Goal: Task Accomplishment & Management: Manage account settings

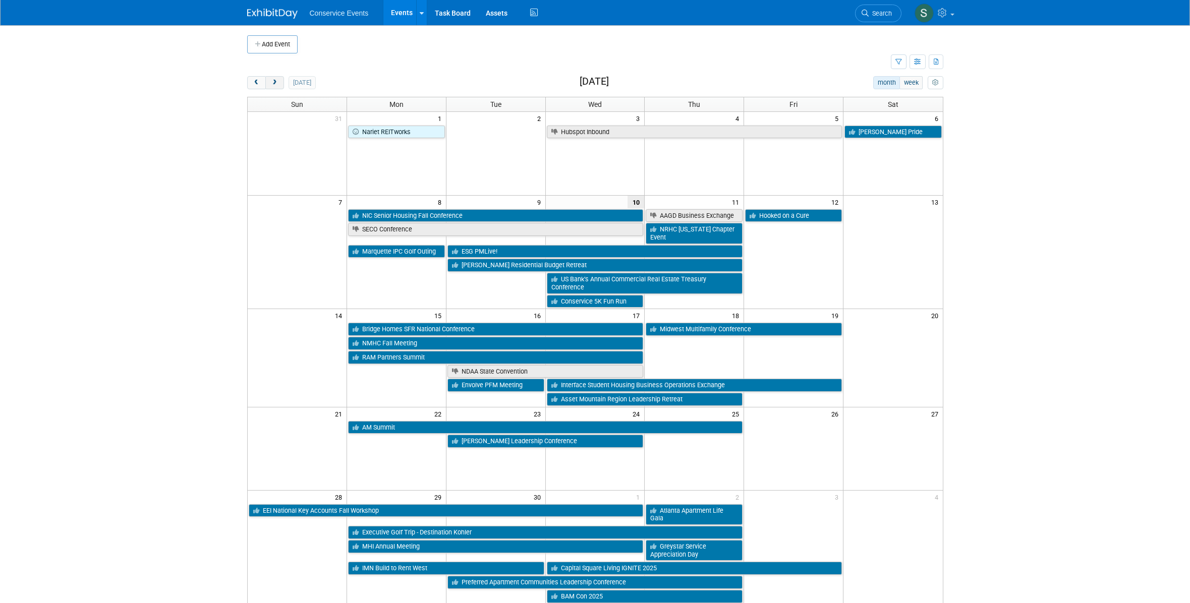
click at [276, 84] on span "next" at bounding box center [275, 83] width 8 height 7
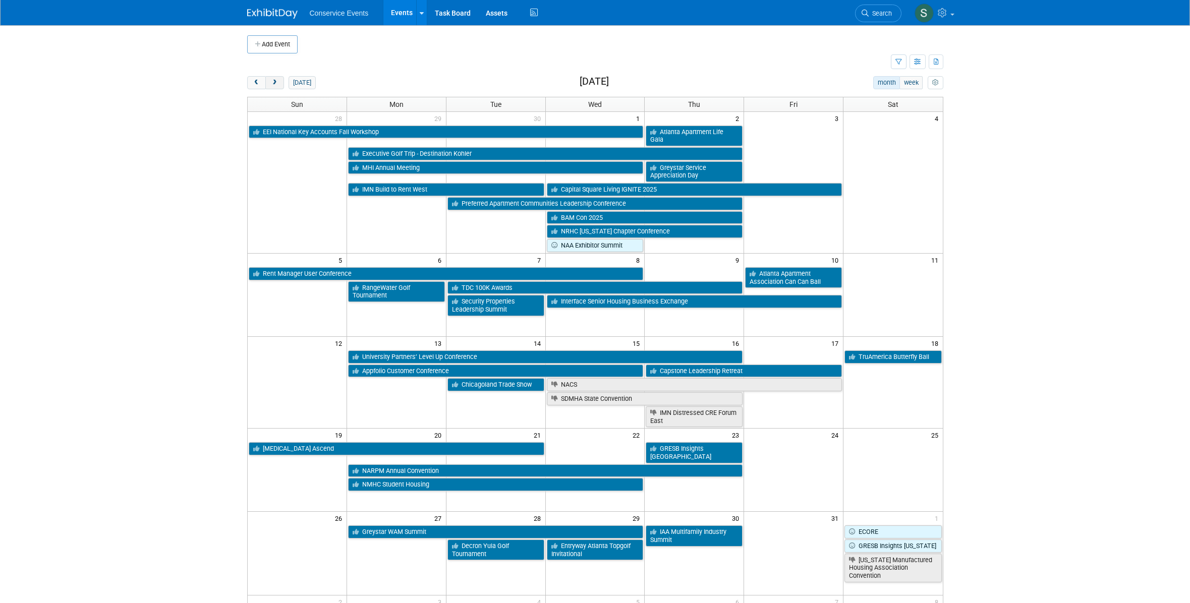
click at [275, 84] on span "next" at bounding box center [275, 83] width 8 height 7
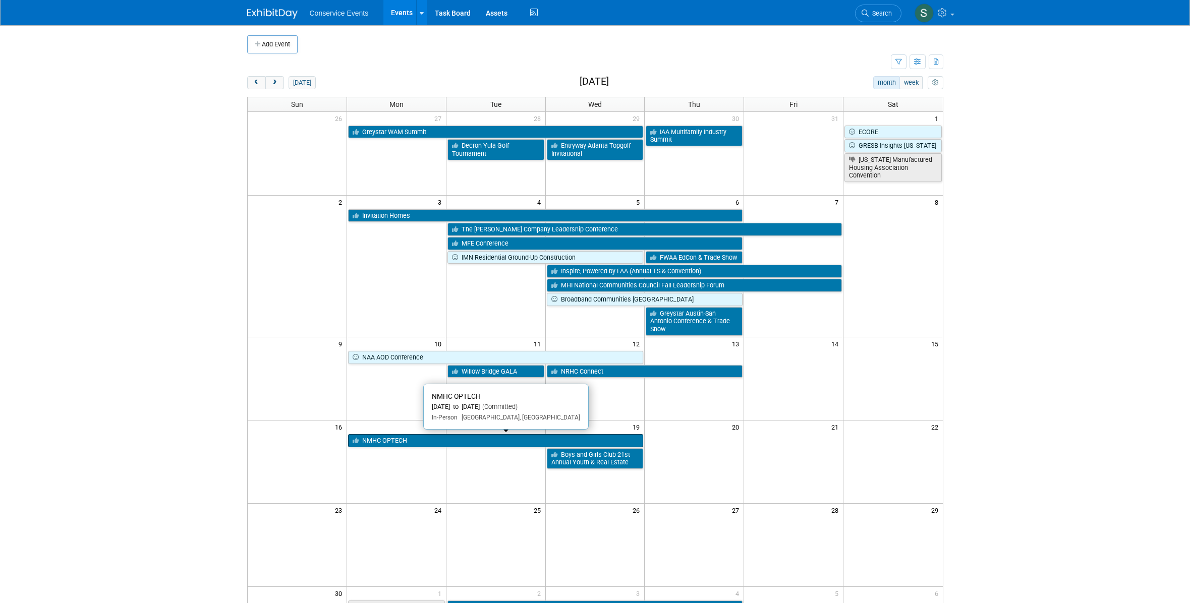
click at [474, 445] on link "NMHC OPTECH" at bounding box center [496, 440] width 296 height 13
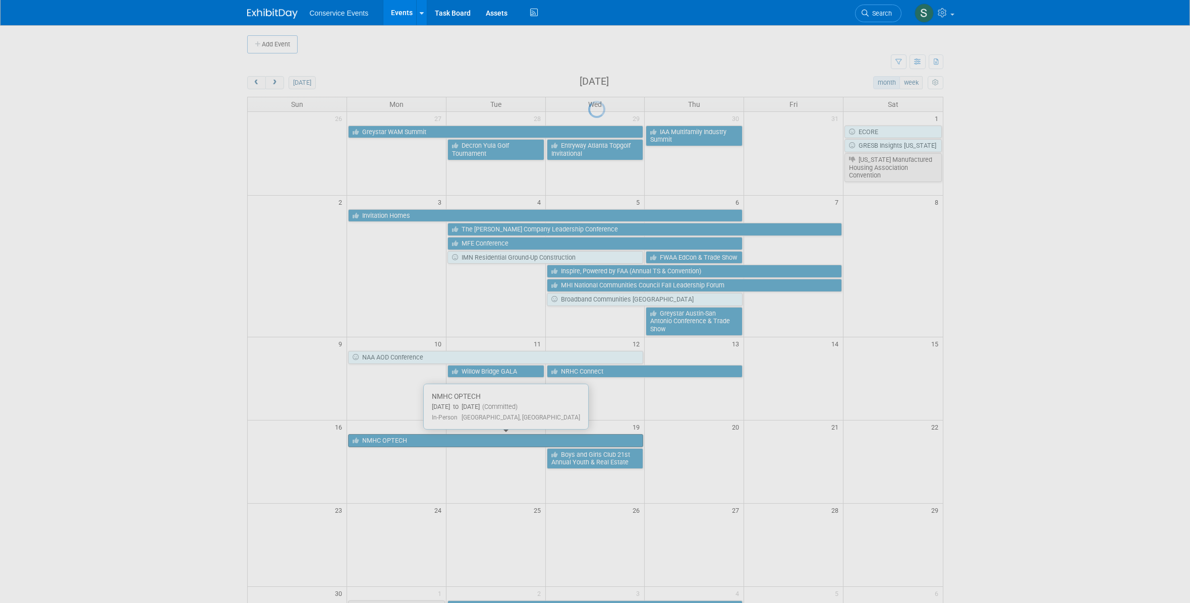
click at [588, 445] on div at bounding box center [595, 301] width 14 height 603
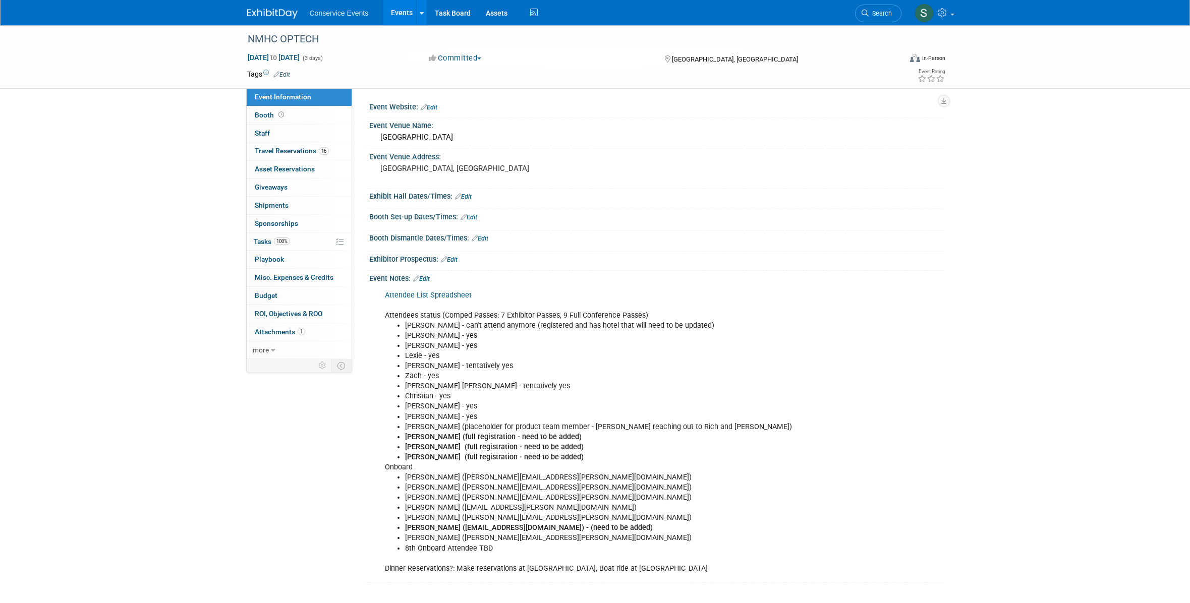
click at [433, 106] on link "Edit" at bounding box center [429, 107] width 17 height 7
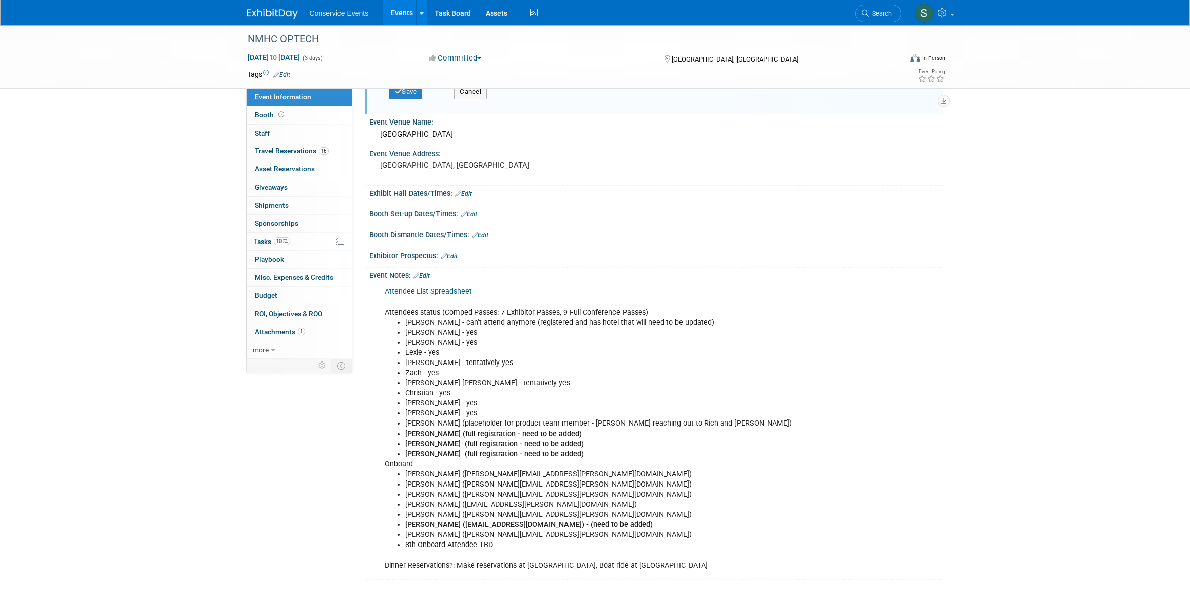
scroll to position [95, 0]
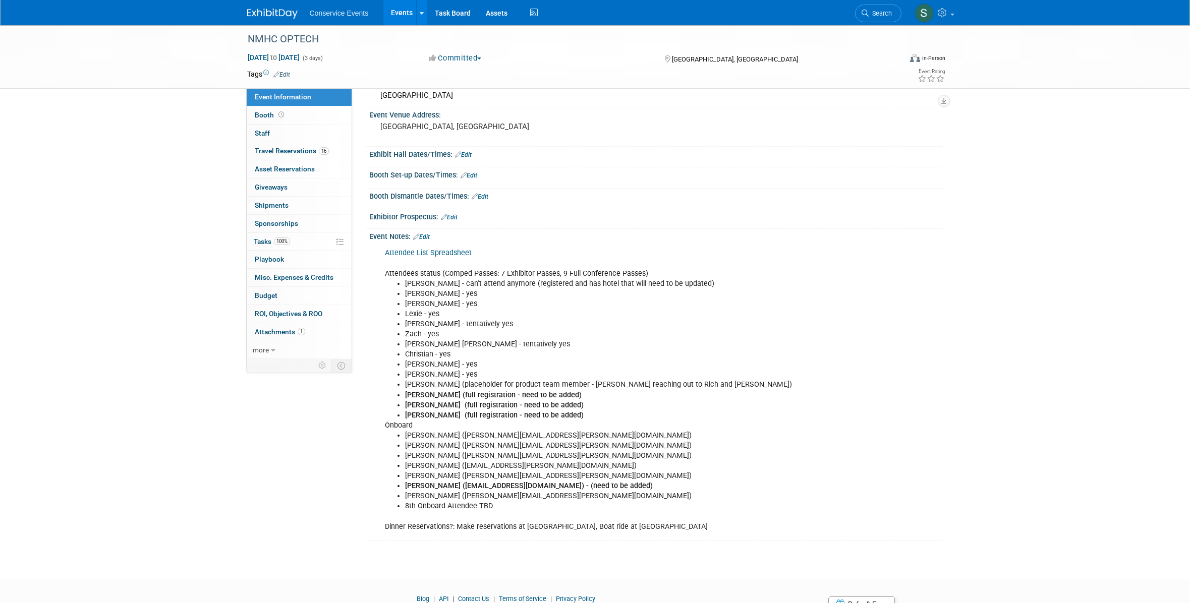
click at [528, 496] on li "[PERSON_NAME] ([PERSON_NAME][EMAIL_ADDRESS][PERSON_NAME][DOMAIN_NAME])" at bounding box center [615, 496] width 421 height 10
drag, startPoint x: 528, startPoint y: 496, endPoint x: 610, endPoint y: 502, distance: 82.0
click at [528, 496] on li "[PERSON_NAME] ([PERSON_NAME][EMAIL_ADDRESS][PERSON_NAME][DOMAIN_NAME])" at bounding box center [615, 496] width 421 height 10
click at [626, 496] on li "[PERSON_NAME] ([PERSON_NAME][EMAIL_ADDRESS][PERSON_NAME][DOMAIN_NAME])" at bounding box center [615, 496] width 421 height 10
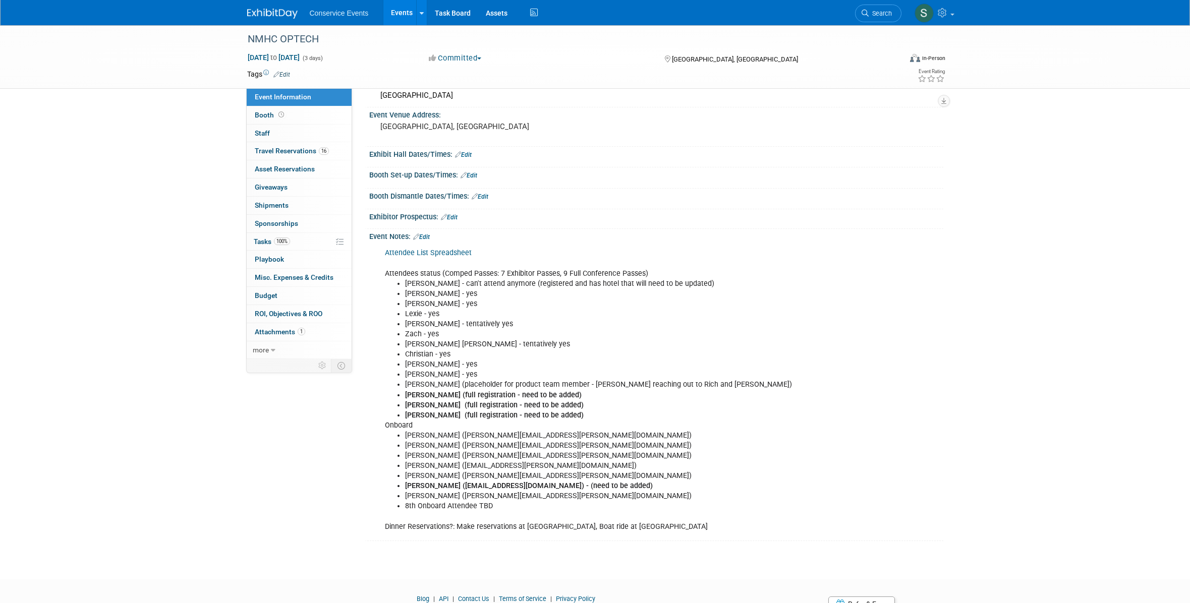
click at [610, 497] on li "[PERSON_NAME] ([PERSON_NAME][EMAIL_ADDRESS][PERSON_NAME][DOMAIN_NAME])" at bounding box center [615, 496] width 421 height 10
click at [602, 497] on li "[PERSON_NAME] ([PERSON_NAME][EMAIL_ADDRESS][PERSON_NAME][DOMAIN_NAME])" at bounding box center [615, 496] width 421 height 10
click at [406, 495] on li "[PERSON_NAME] ([PERSON_NAME][EMAIL_ADDRESS][PERSON_NAME][DOMAIN_NAME])" at bounding box center [615, 496] width 421 height 10
drag, startPoint x: 409, startPoint y: 498, endPoint x: 401, endPoint y: 498, distance: 8.1
click at [401, 498] on ul "[PERSON_NAME] ([PERSON_NAME][EMAIL_ADDRESS][PERSON_NAME][DOMAIN_NAME]) [PERSON_…" at bounding box center [606, 471] width 442 height 81
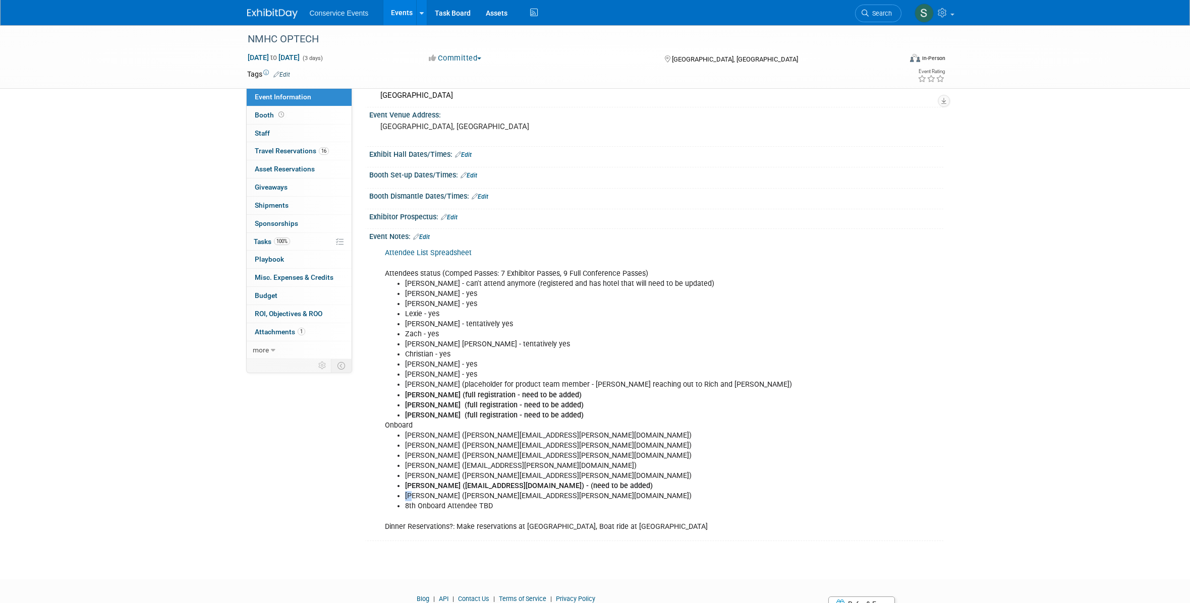
scroll to position [0, 0]
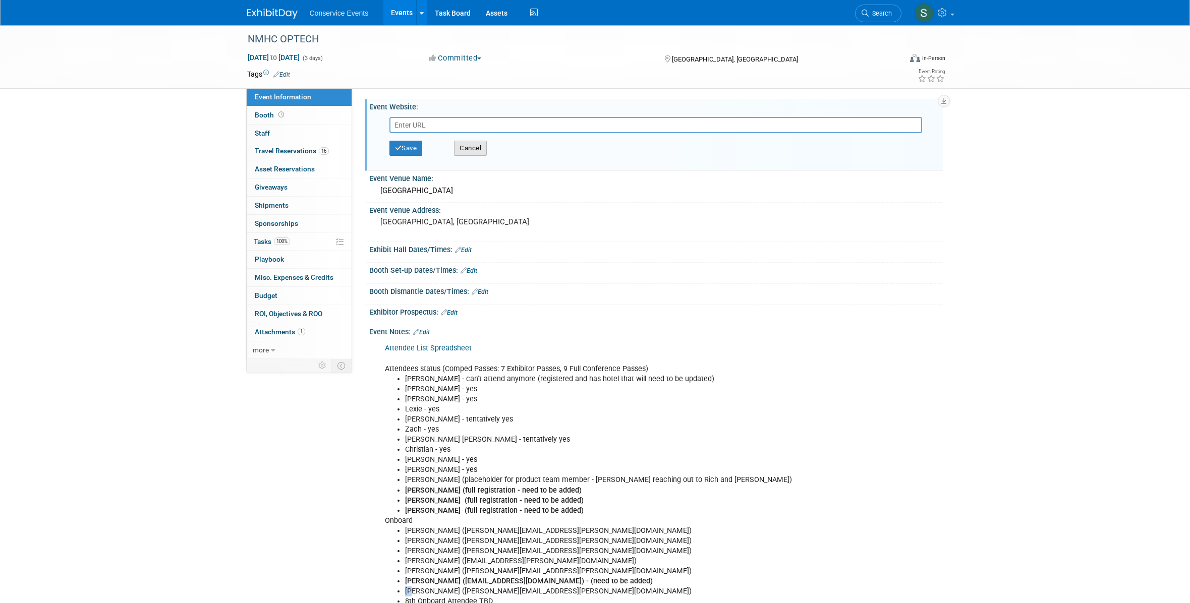
click at [474, 151] on button "Cancel" at bounding box center [470, 148] width 33 height 15
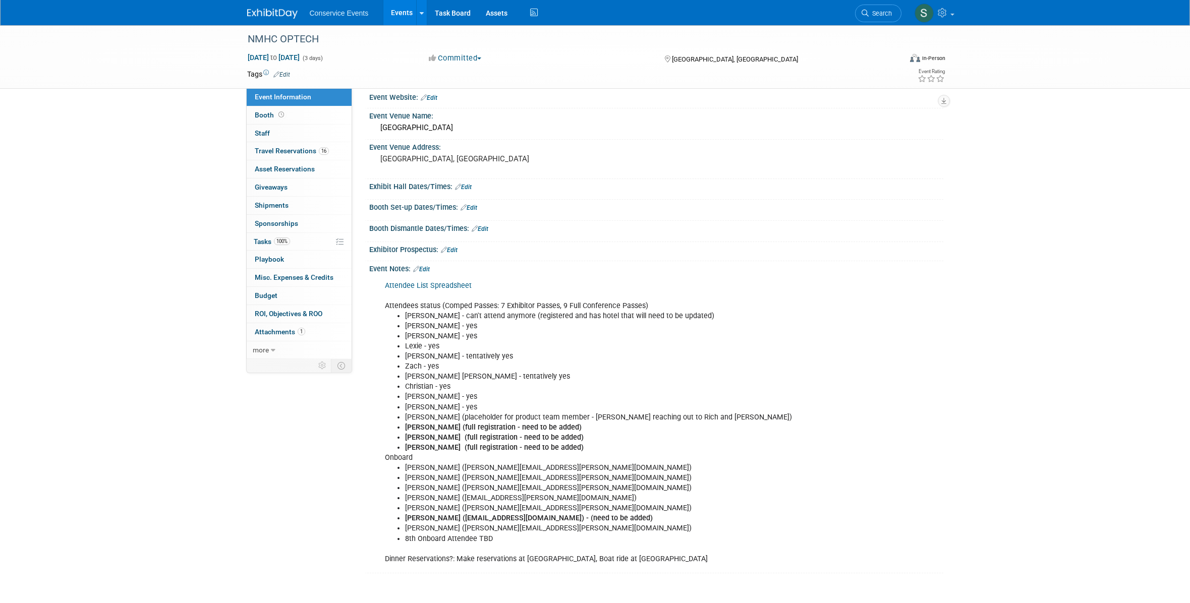
click at [563, 453] on div "Attendee List Spreadsheet Attendees status (Comped Passes: 7 Exhibitor Passes, …" at bounding box center [605, 423] width 455 height 294
click at [426, 276] on div "Attendee List Spreadsheet Attendees status (Comped Passes: 7 Exhibitor Passes, …" at bounding box center [655, 278] width 562 height 5
click at [425, 272] on link "Edit" at bounding box center [421, 271] width 17 height 7
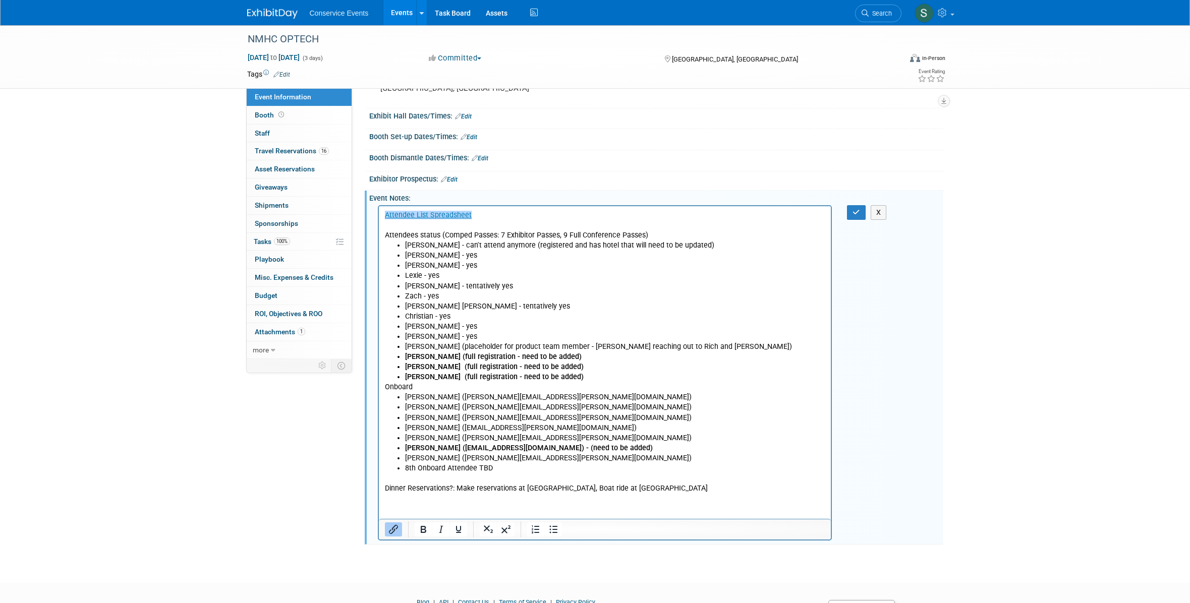
scroll to position [128, 0]
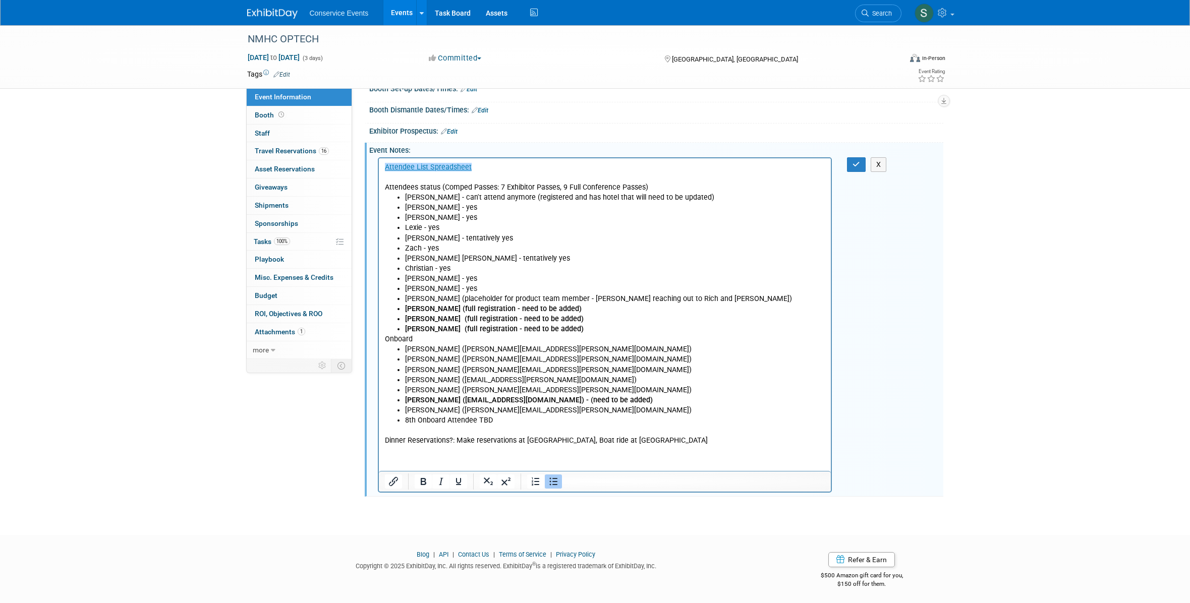
click at [405, 350] on li "[PERSON_NAME] ([PERSON_NAME][EMAIL_ADDRESS][PERSON_NAME][DOMAIN_NAME])" at bounding box center [615, 349] width 421 height 10
click at [432, 413] on li "[PERSON_NAME] ([PERSON_NAME][EMAIL_ADDRESS][PERSON_NAME][DOMAIN_NAME])" at bounding box center [615, 410] width 421 height 10
click at [429, 420] on li "8th Onboard Attendee TBD" at bounding box center [615, 420] width 421 height 10
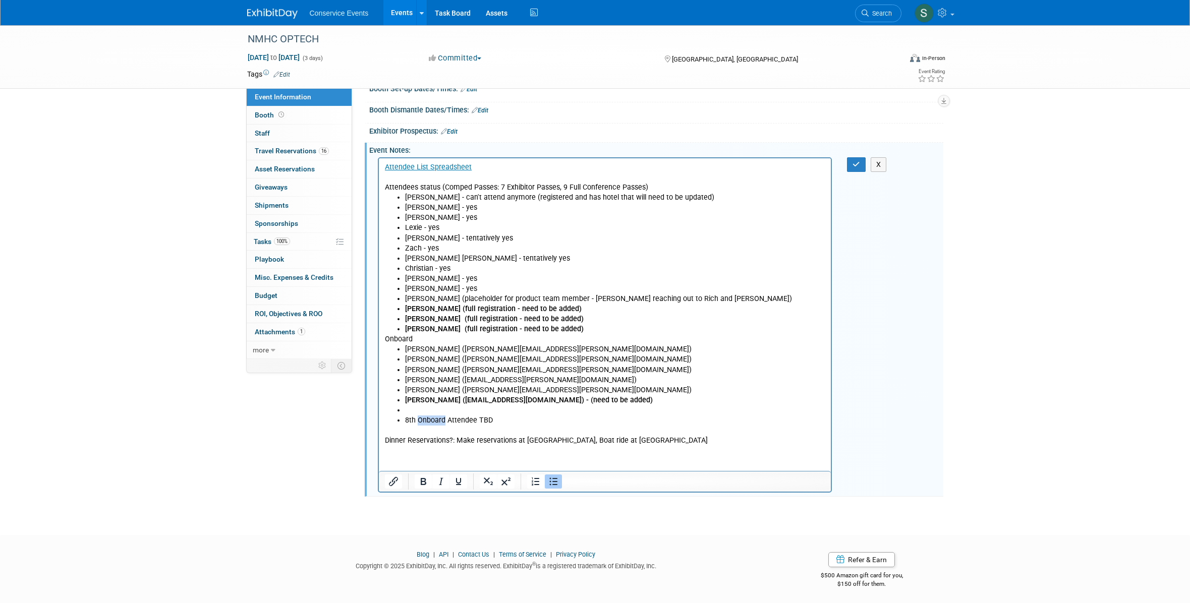
click at [429, 420] on li "8th Onboard Attendee TBD" at bounding box center [615, 420] width 421 height 10
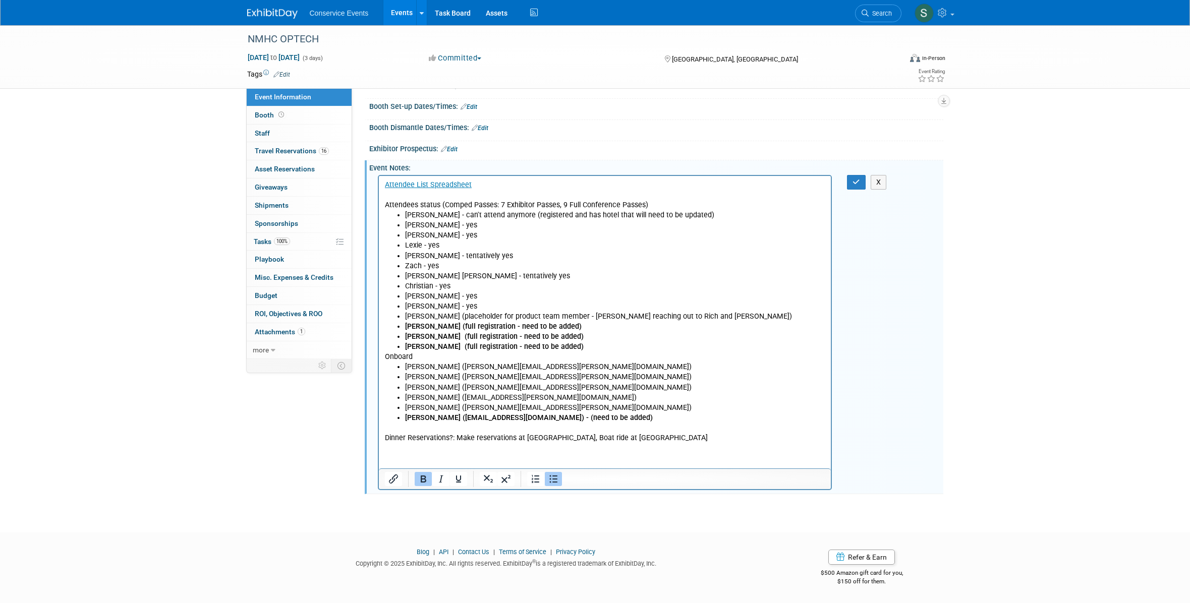
scroll to position [104, 0]
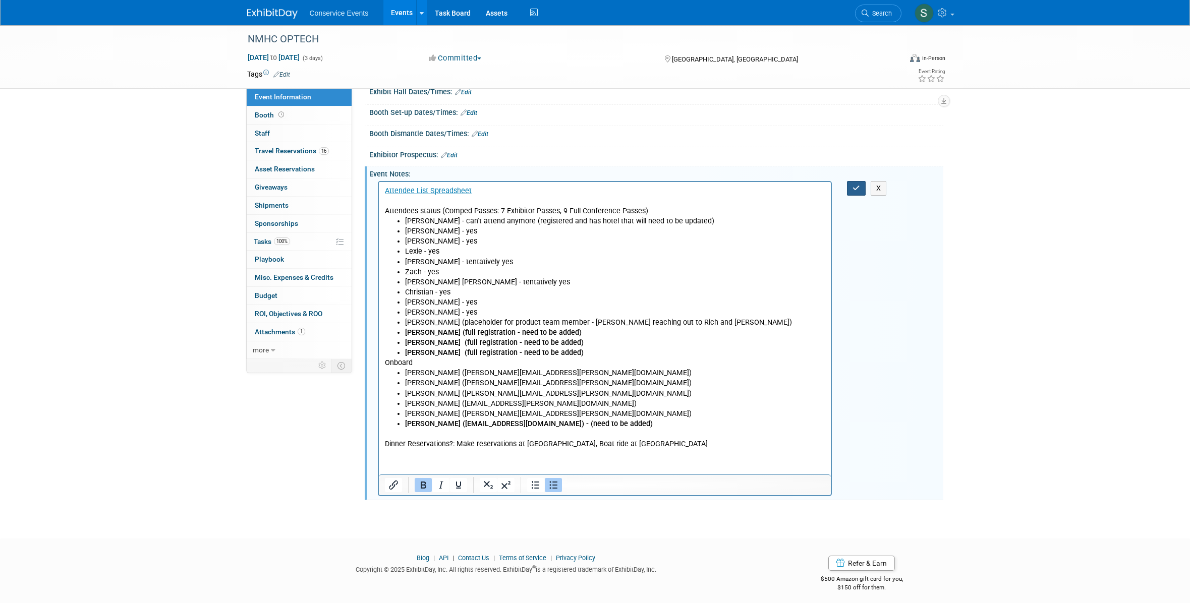
click at [854, 191] on icon "button" at bounding box center [857, 188] width 8 height 7
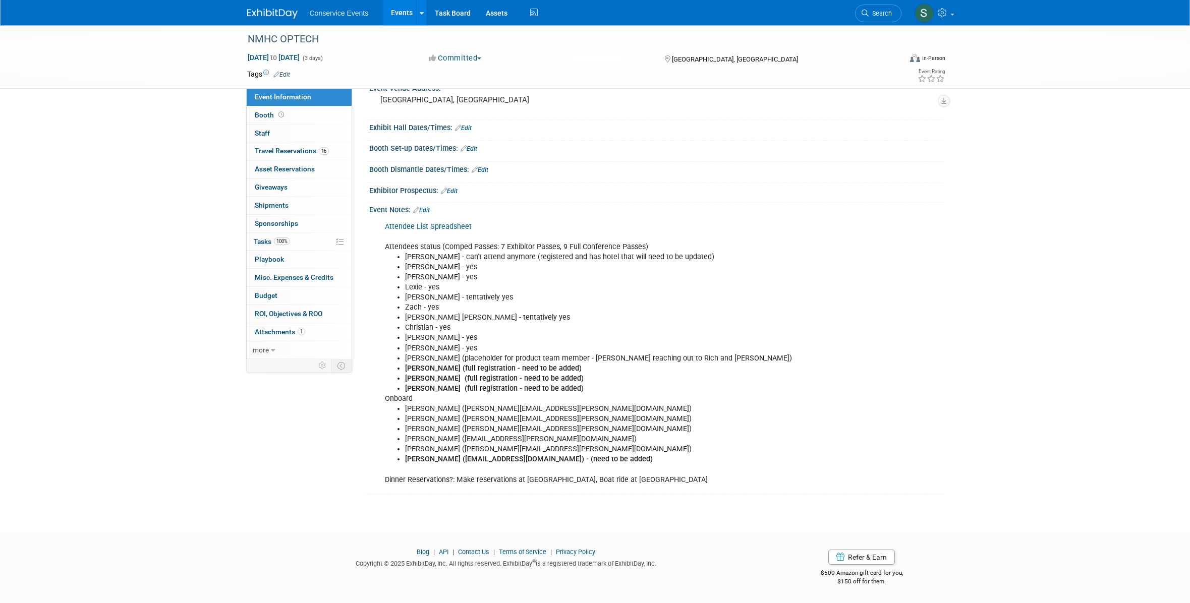
scroll to position [0, 0]
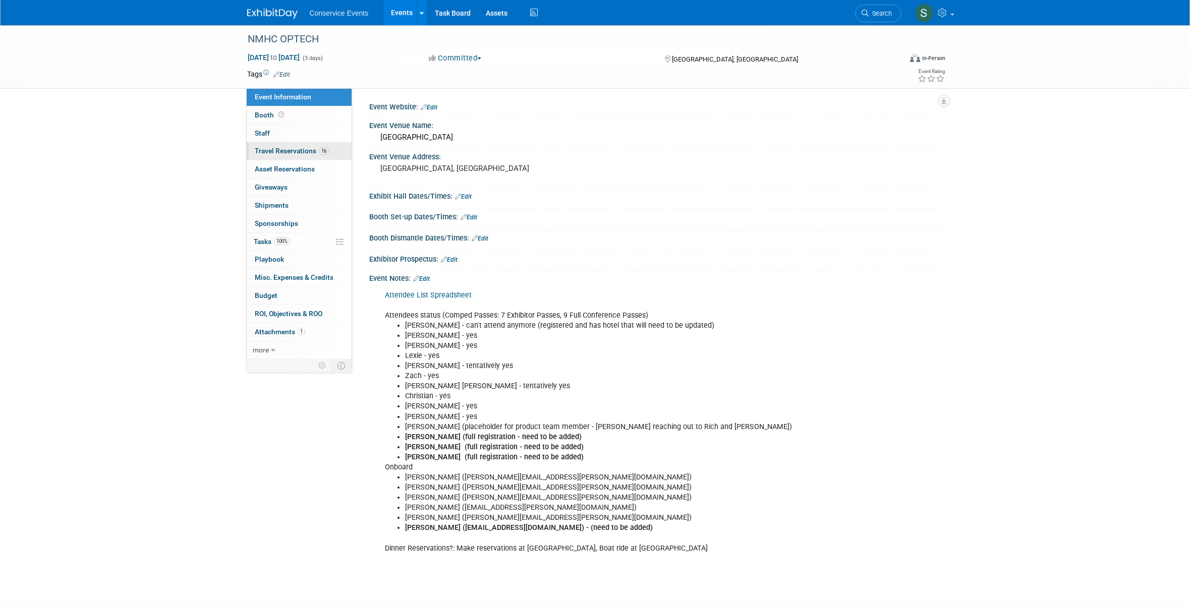
click at [296, 148] on span "Travel Reservations 16" at bounding box center [292, 151] width 74 height 8
